Goal: Information Seeking & Learning: Learn about a topic

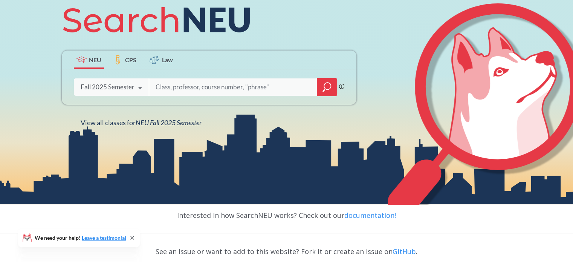
scroll to position [103, 0]
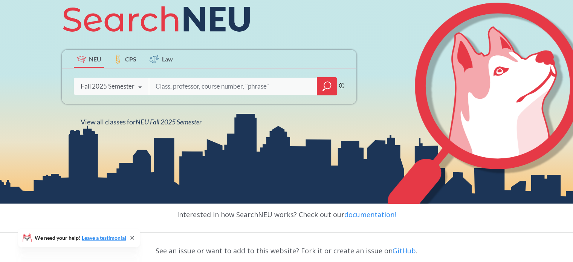
click at [185, 82] on input "search" at bounding box center [233, 86] width 157 height 16
type input "eece"
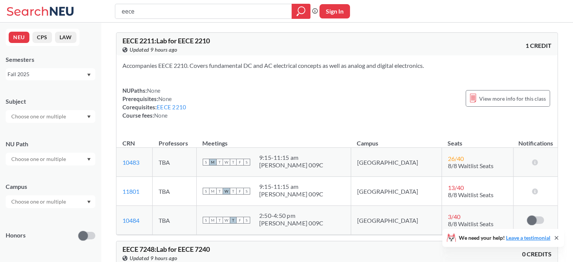
click at [50, 119] on input "text" at bounding box center [39, 116] width 63 height 9
click at [73, 107] on div "Subject" at bounding box center [51, 106] width 90 height 33
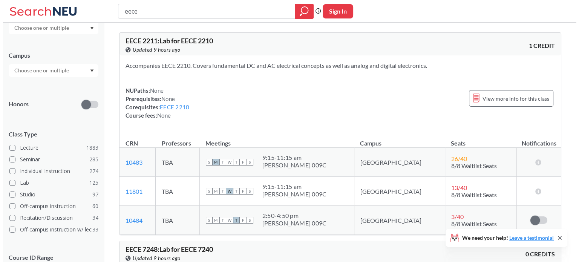
scroll to position [179, 0]
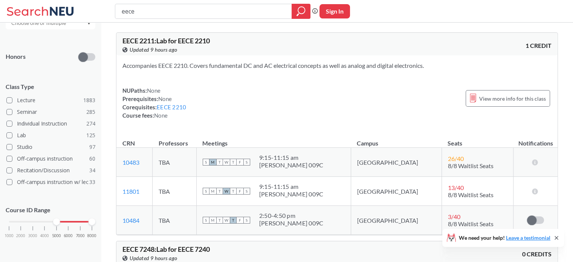
drag, startPoint x: 9, startPoint y: 222, endPoint x: 56, endPoint y: 223, distance: 47.1
click at [56, 223] on div at bounding box center [56, 221] width 7 height 7
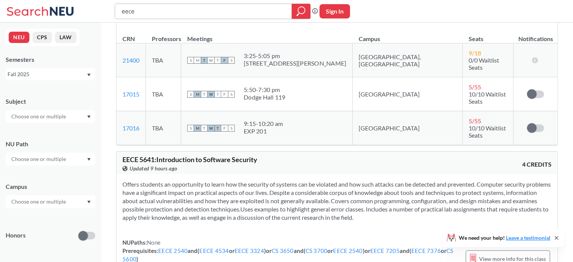
scroll to position [5441, 0]
click at [471, 250] on div "View more info for this class" at bounding box center [508, 258] width 84 height 17
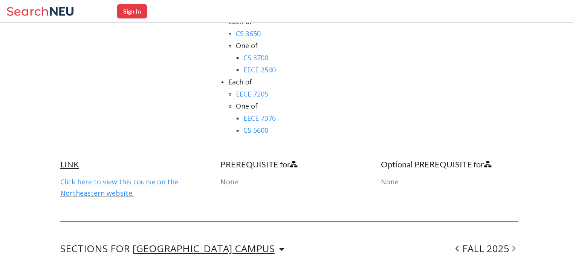
scroll to position [516, 0]
